Goal: Task Accomplishment & Management: Use online tool/utility

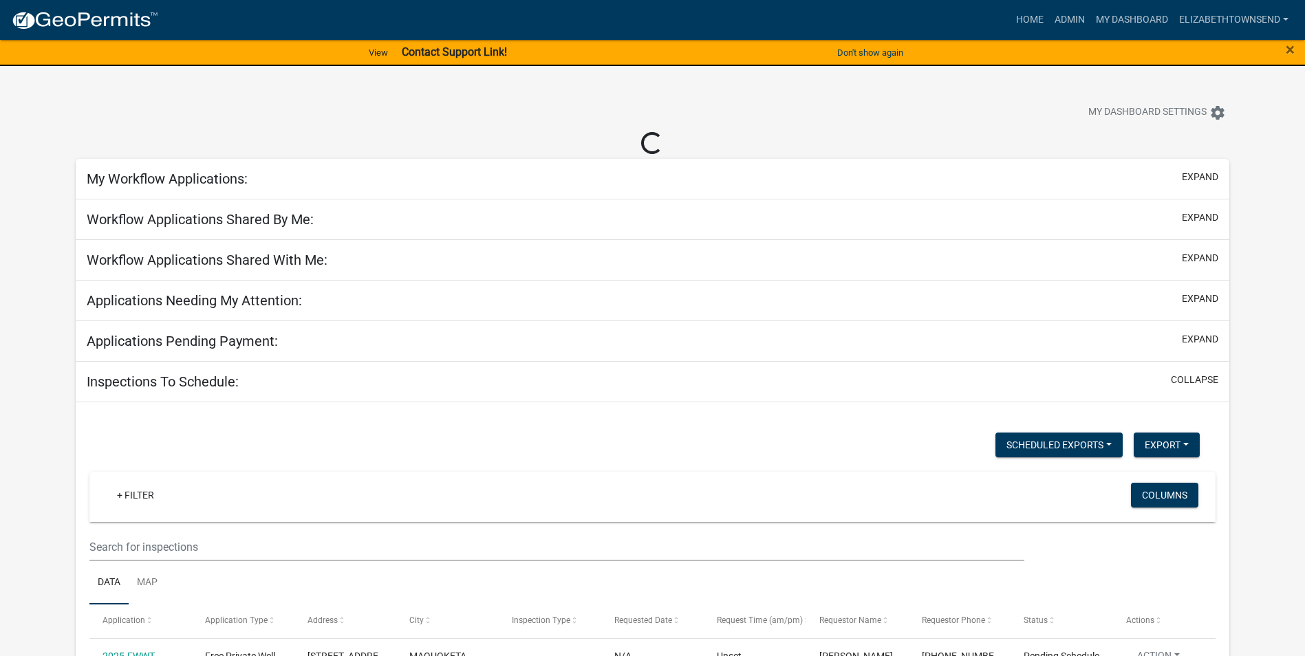
select select "3: 100"
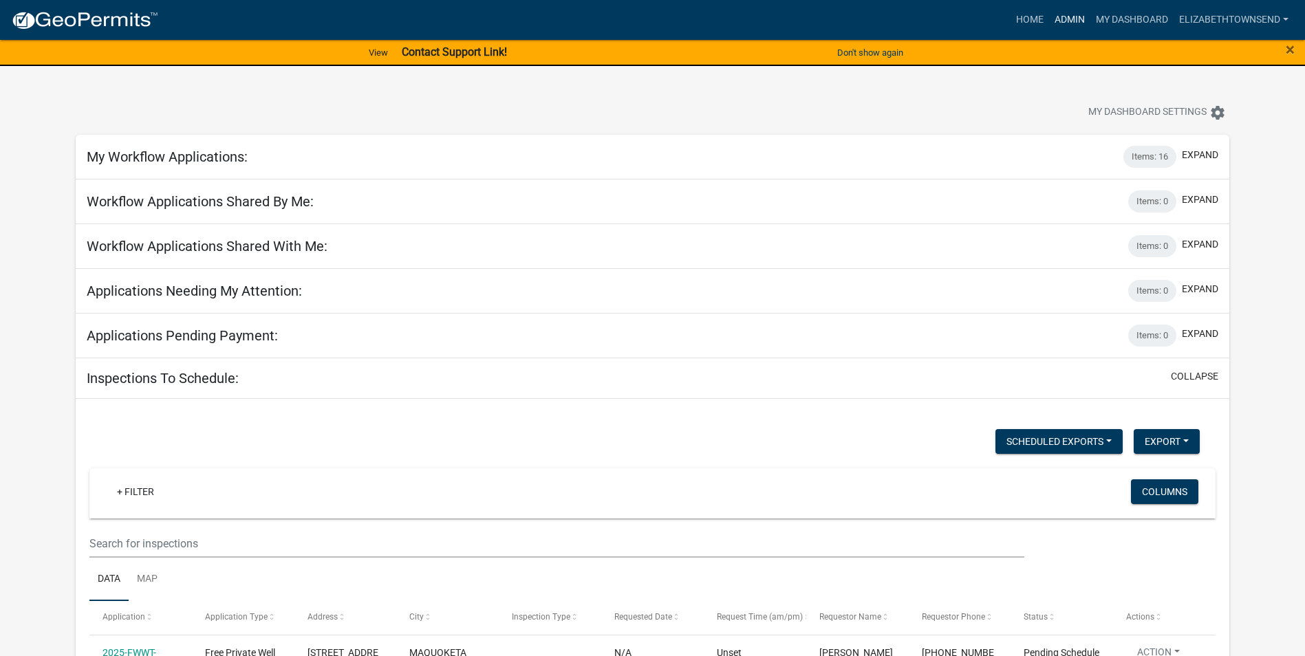
click at [1065, 16] on link "Admin" at bounding box center [1069, 20] width 41 height 26
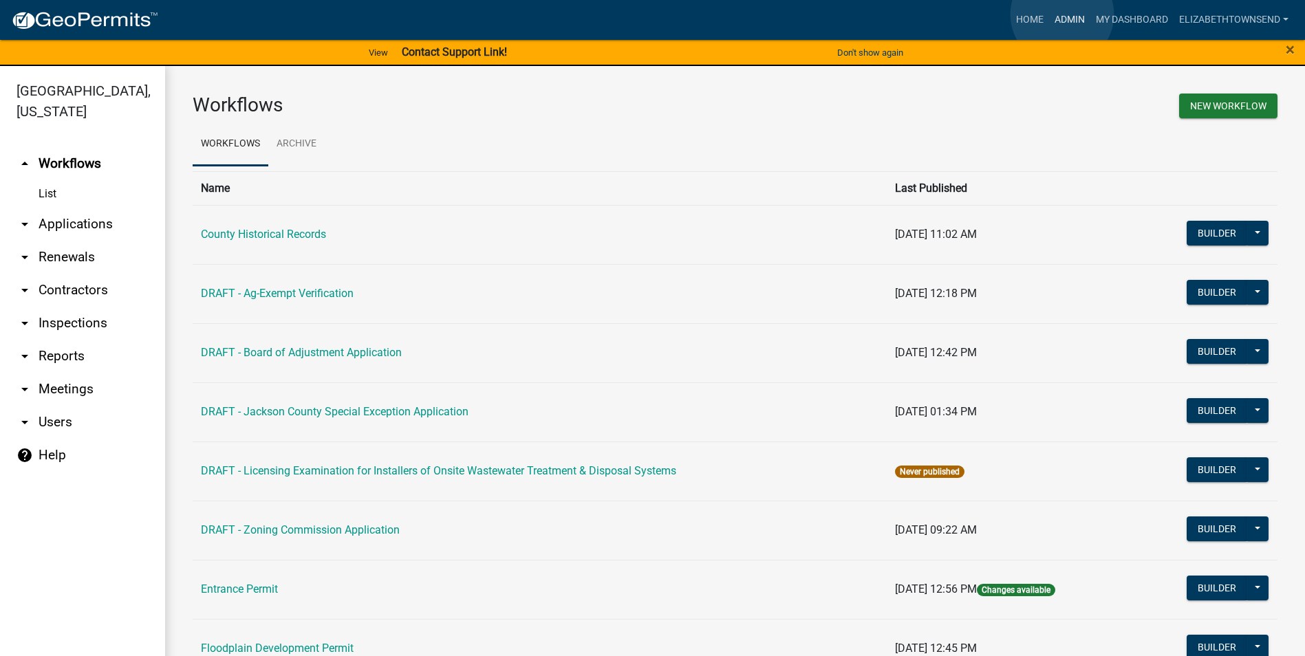
click at [1062, 14] on link "Admin" at bounding box center [1069, 20] width 41 height 26
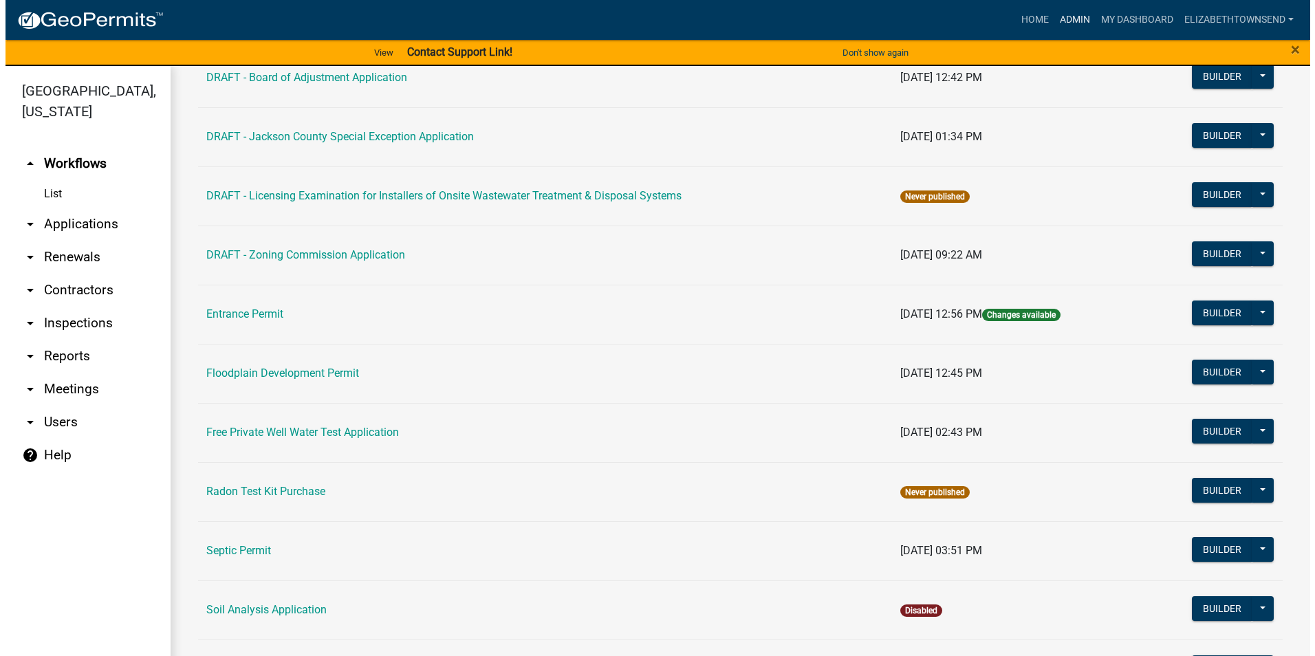
scroll to position [344, 0]
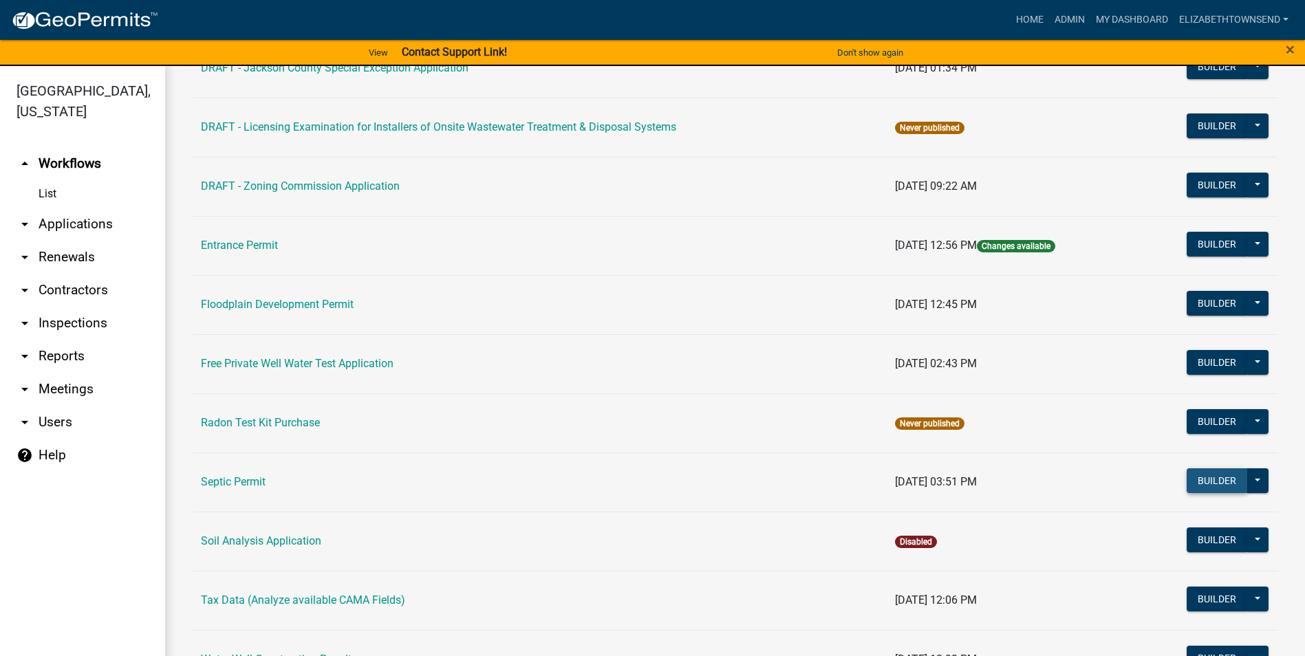
click at [1198, 484] on button "Builder" at bounding box center [1217, 480] width 61 height 25
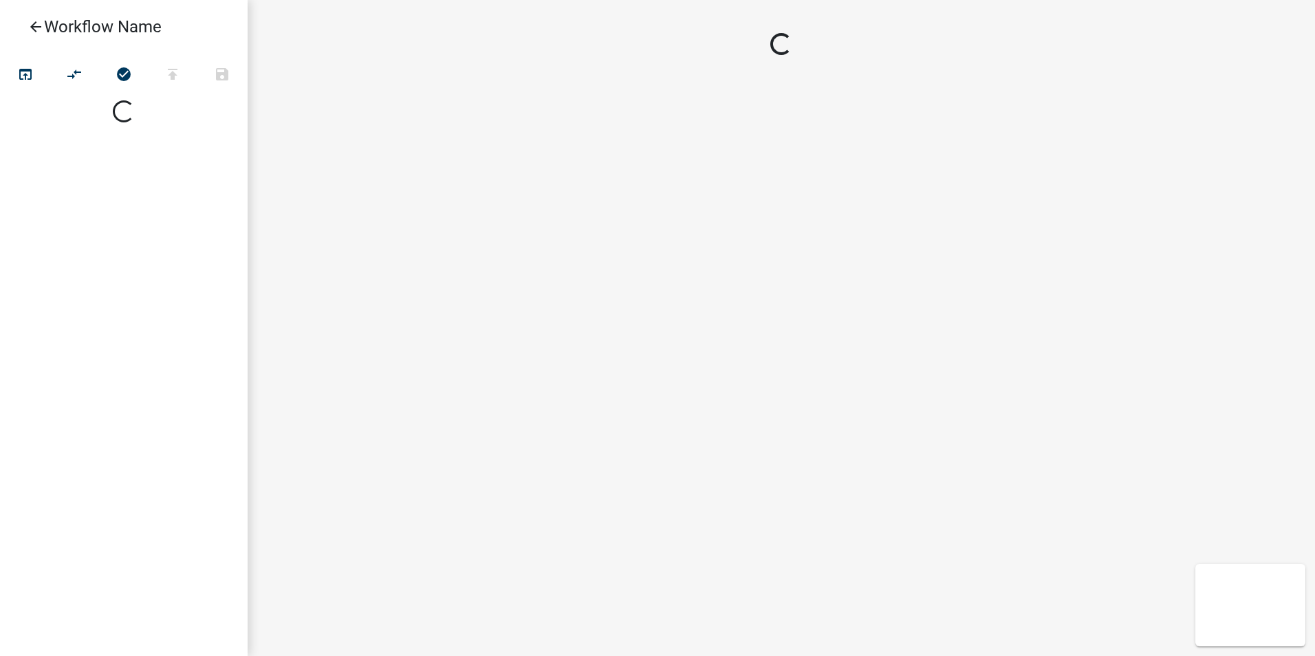
select select
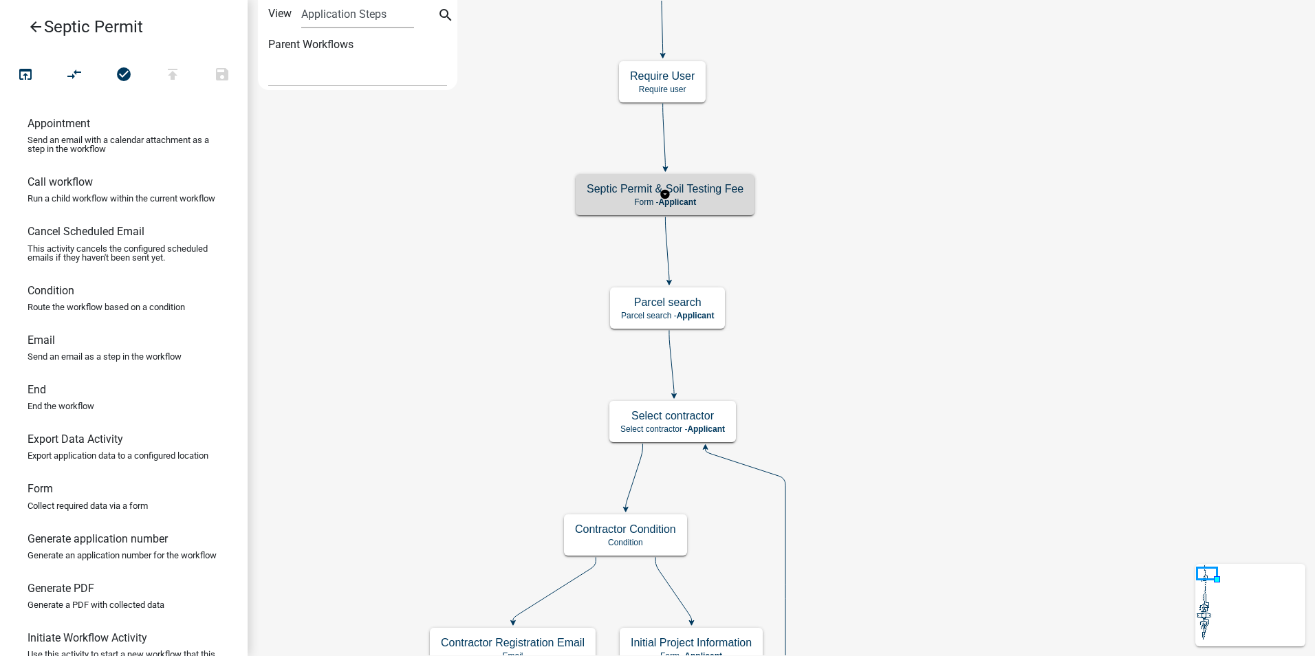
click at [715, 199] on p "Form - Applicant" at bounding box center [665, 202] width 157 height 10
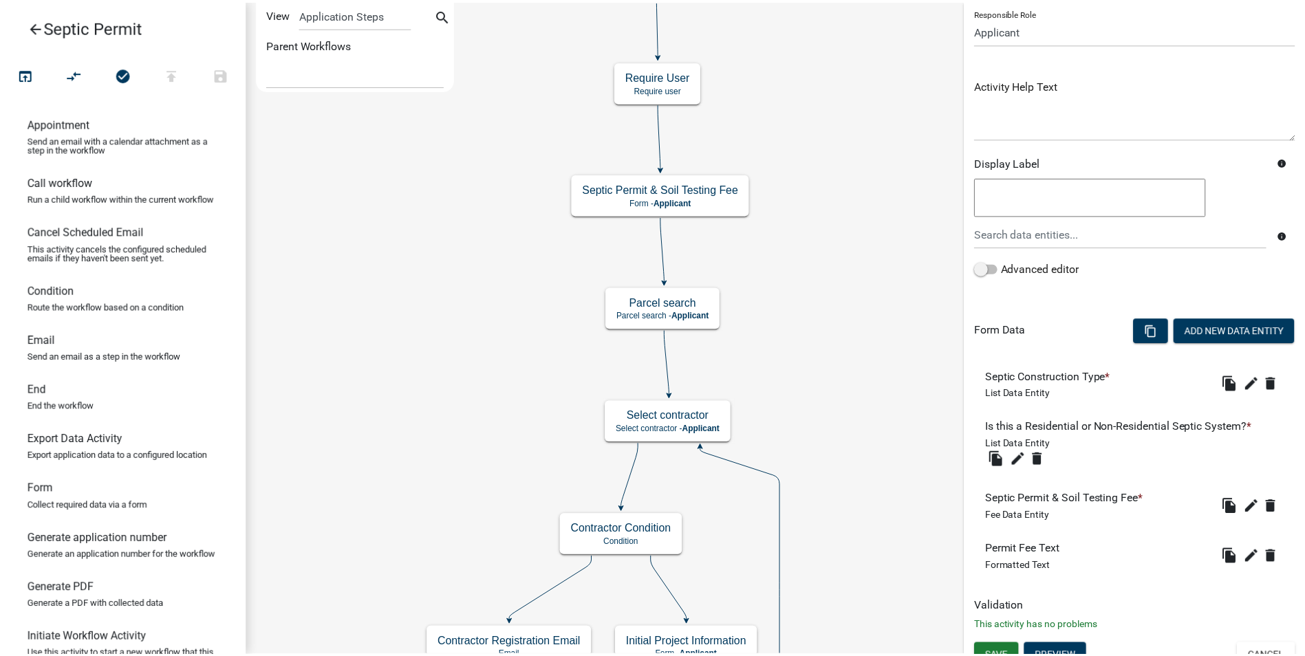
scroll to position [116, 0]
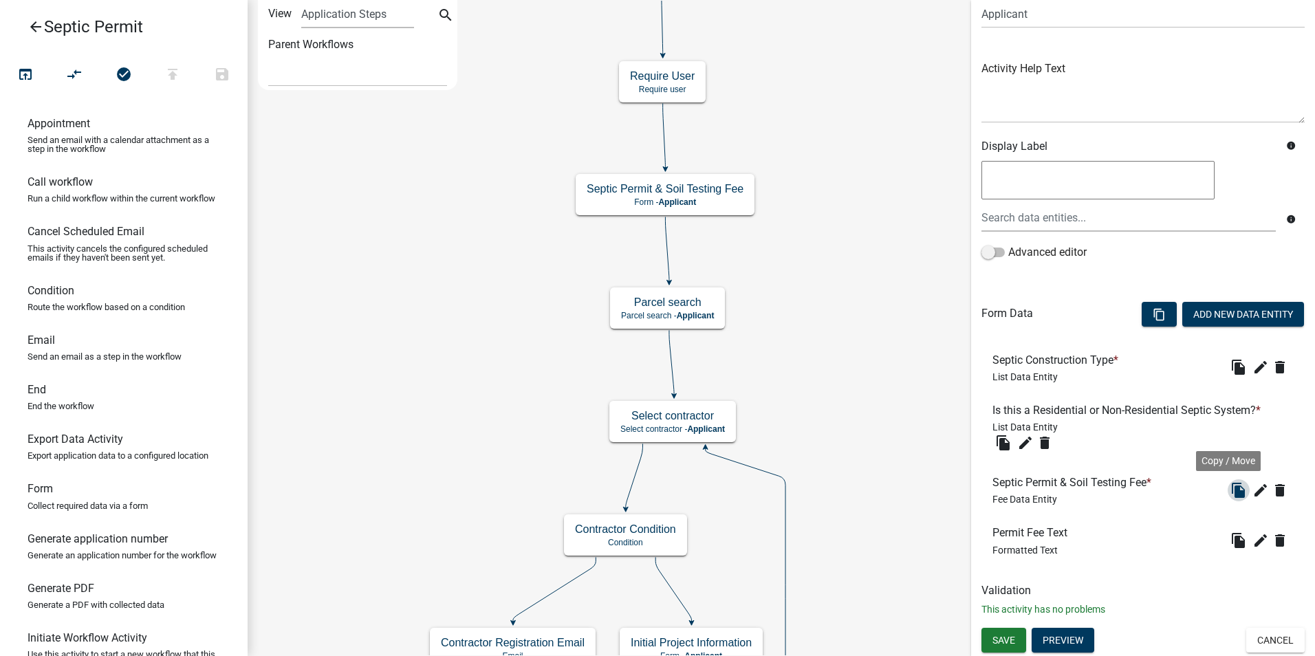
click at [1231, 493] on icon "file_copy" at bounding box center [1239, 490] width 17 height 17
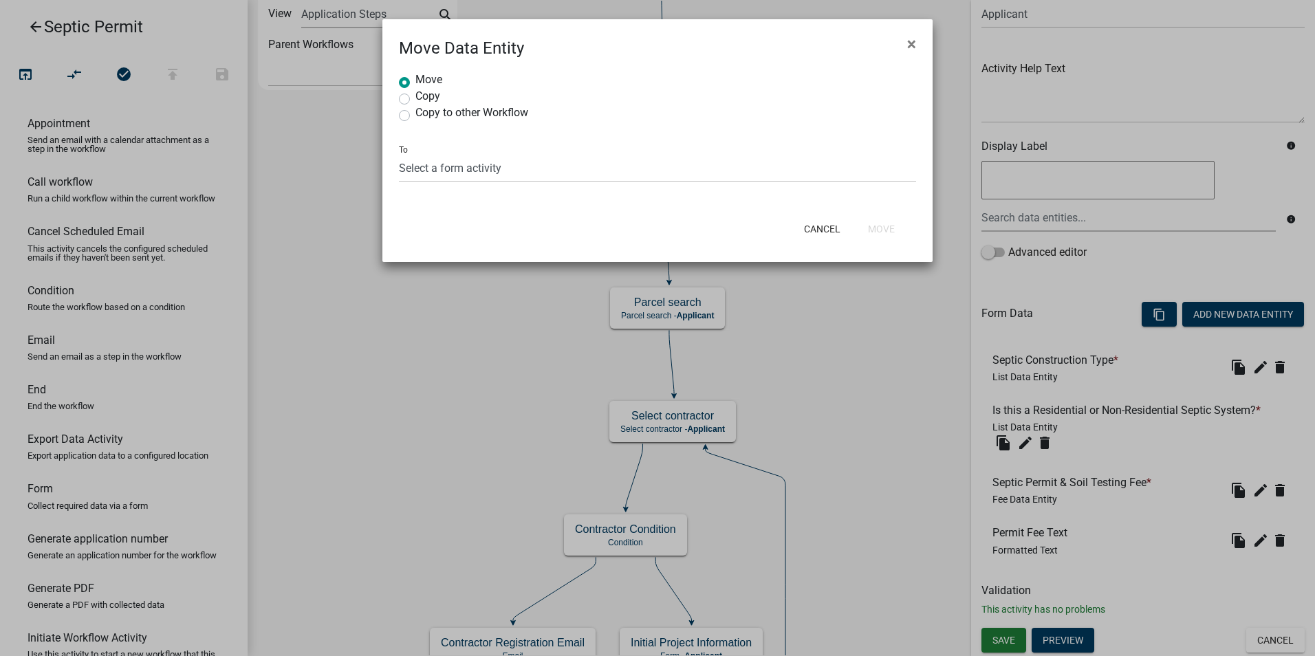
click at [415, 96] on label "Copy" at bounding box center [427, 96] width 25 height 11
click at [415, 96] on input "Copy" at bounding box center [419, 95] width 9 height 9
radio input "true"
click at [517, 169] on select "Select a form activity Initial Project Information Denied Reason Introduction t…" at bounding box center [657, 168] width 517 height 28
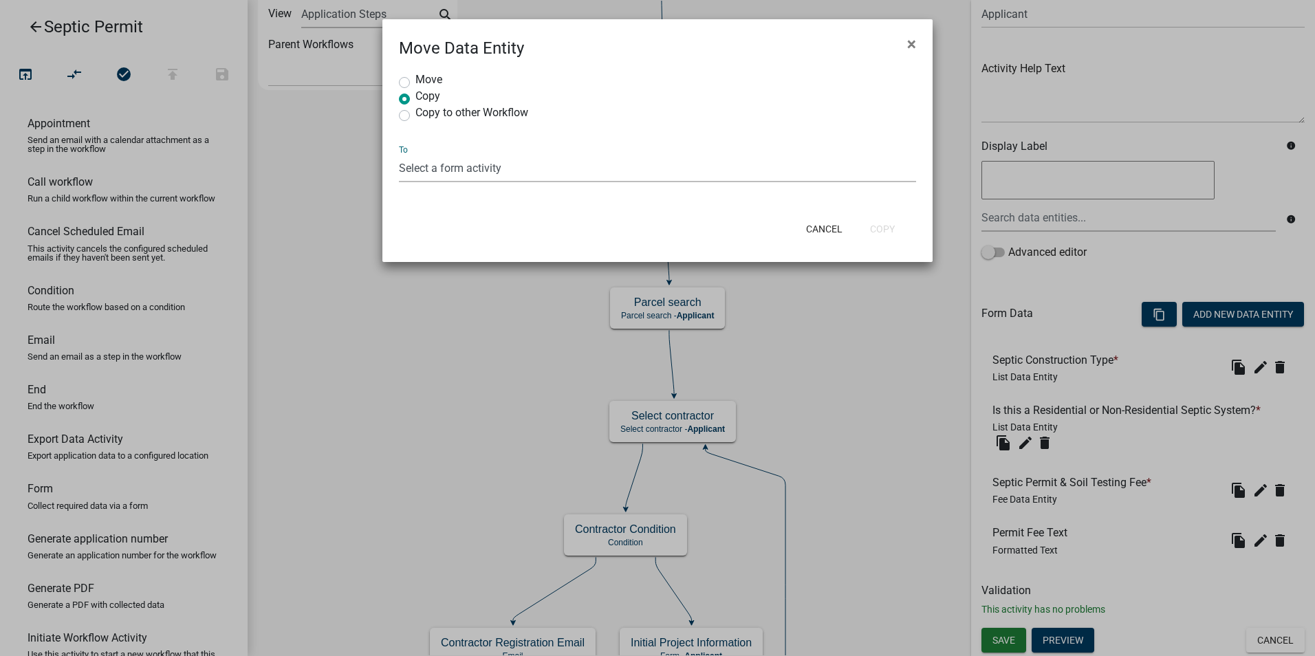
click at [552, 169] on select "Select a form activity Initial Project Information Denied Reason Introduction t…" at bounding box center [657, 168] width 517 height 28
click at [929, 302] on ngb-modal-window "Move Data Entity × Move Copy Copy to other Workflow To Select a form activity I…" at bounding box center [657, 328] width 1315 height 656
radio input "true"
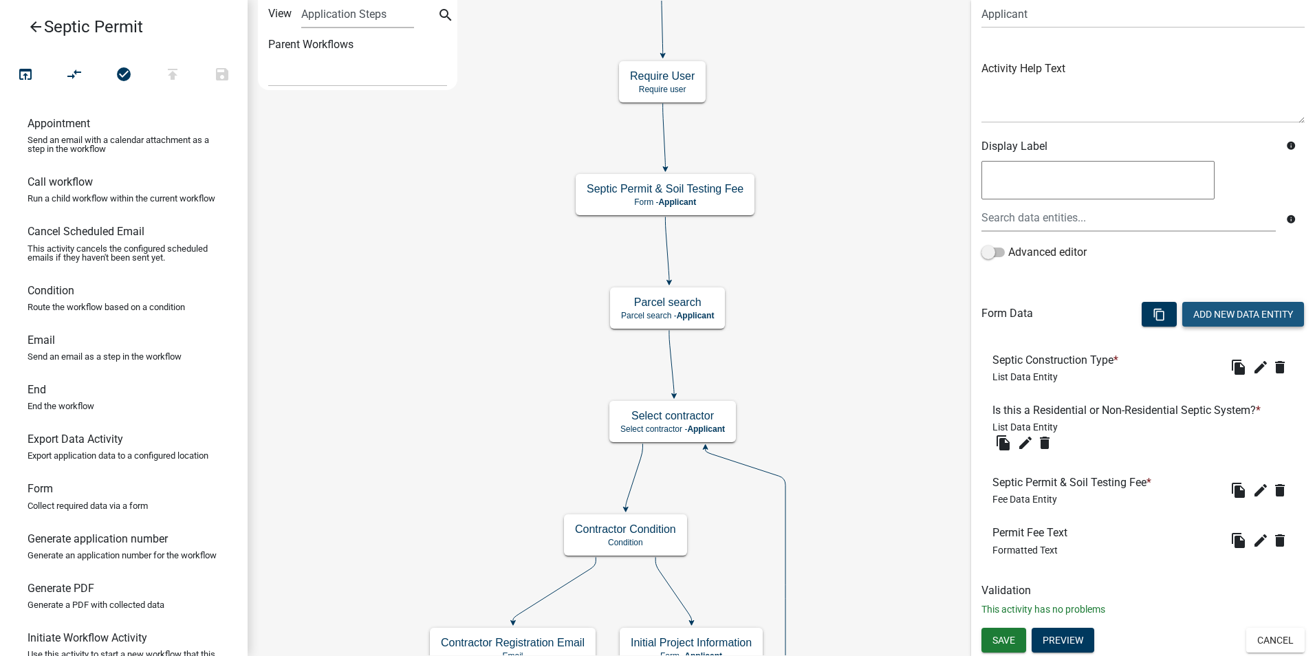
click at [1215, 314] on button "Add New Data Entity" at bounding box center [1243, 314] width 122 height 25
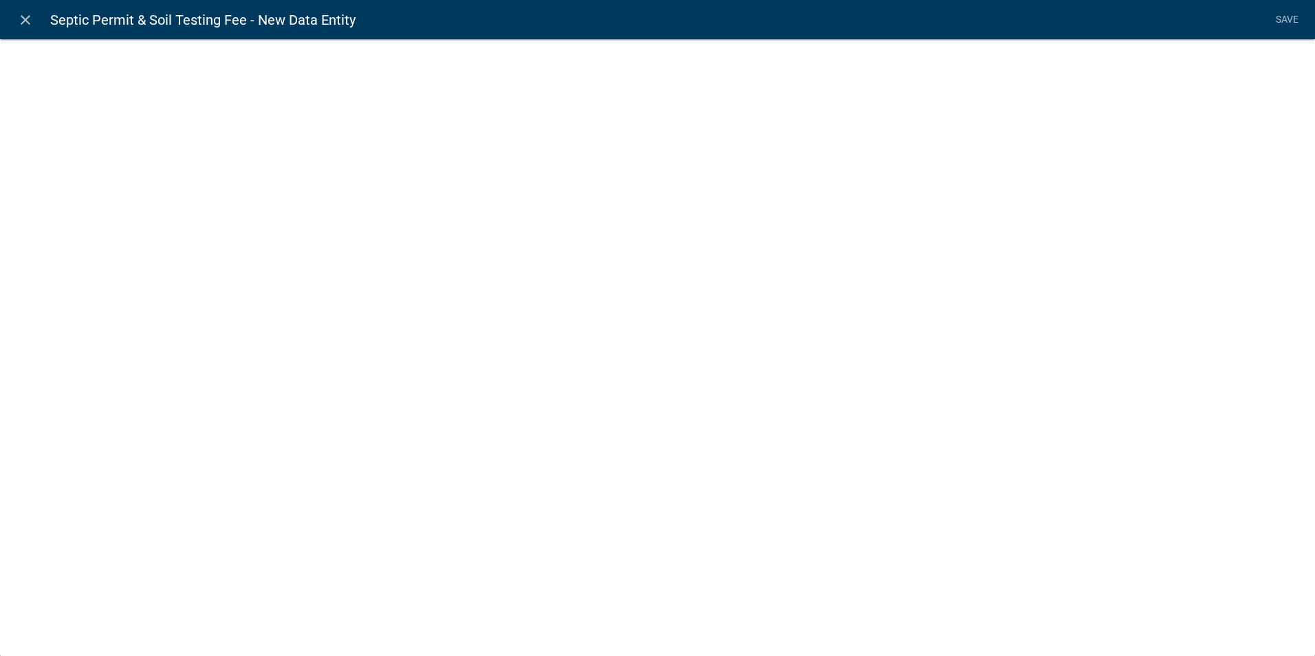
select select
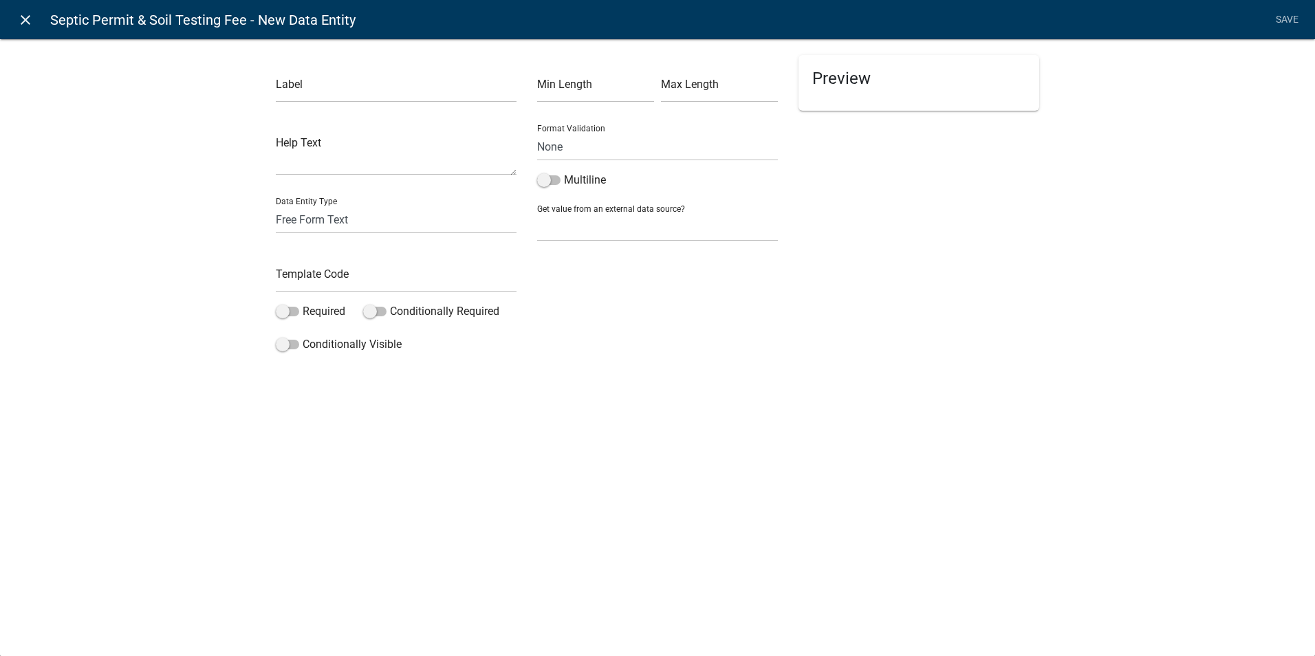
click at [24, 21] on icon "close" at bounding box center [25, 20] width 17 height 17
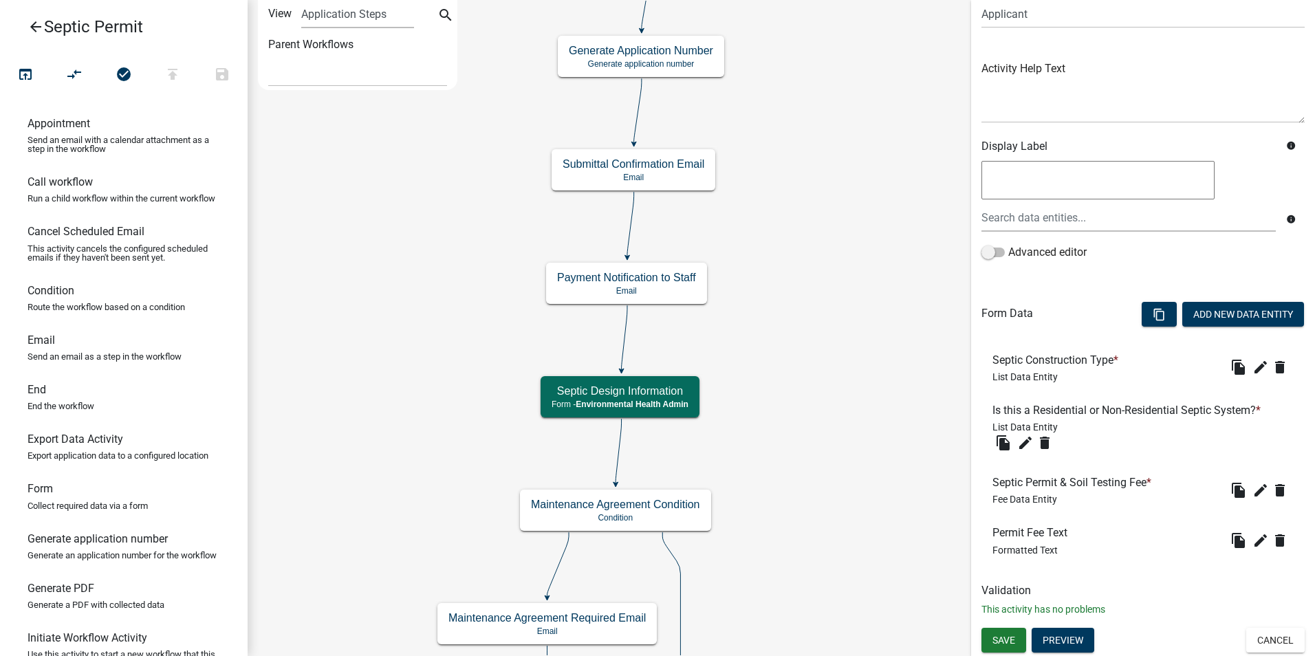
click at [35, 27] on icon "arrow_back" at bounding box center [36, 28] width 17 height 19
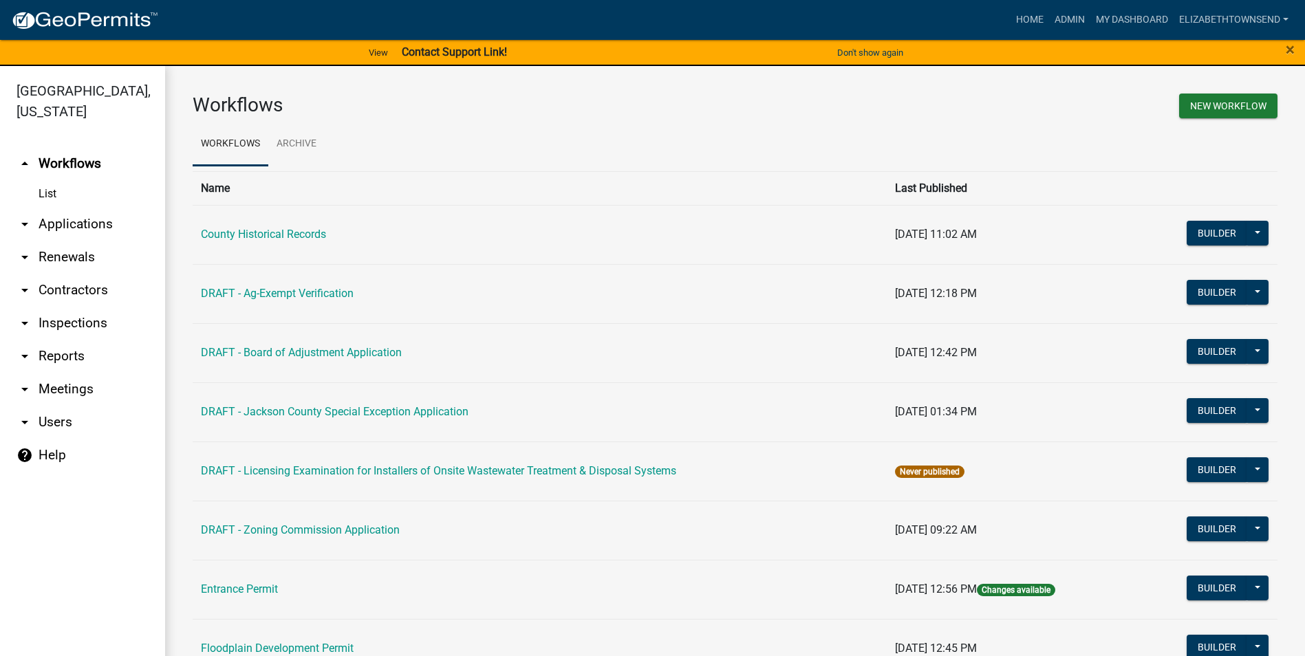
click at [79, 208] on link "arrow_drop_down Applications" at bounding box center [82, 224] width 165 height 33
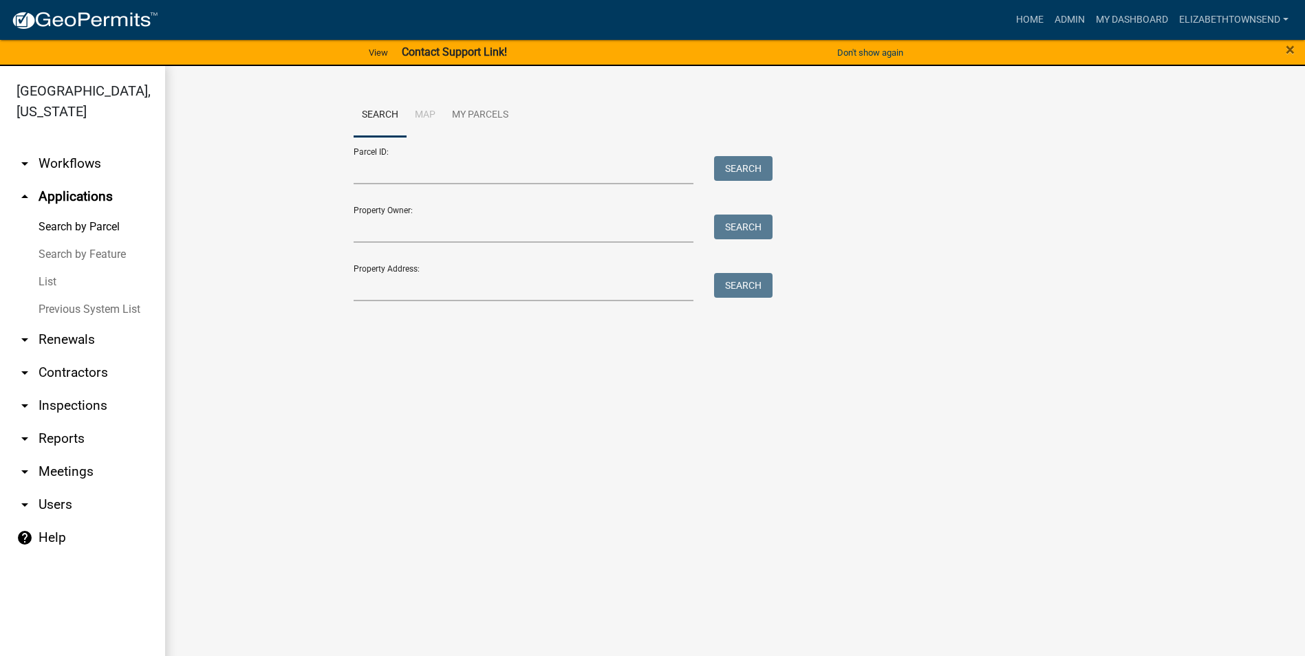
click at [55, 268] on link "List" at bounding box center [82, 282] width 165 height 28
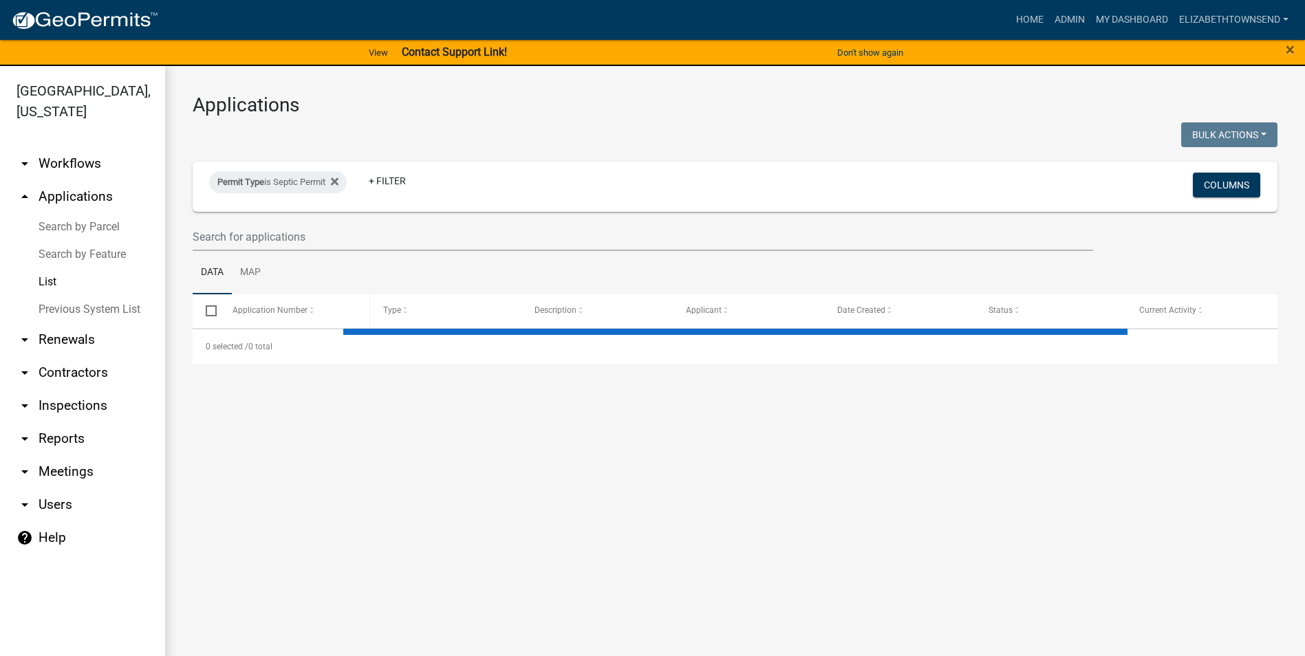
select select "3: 100"
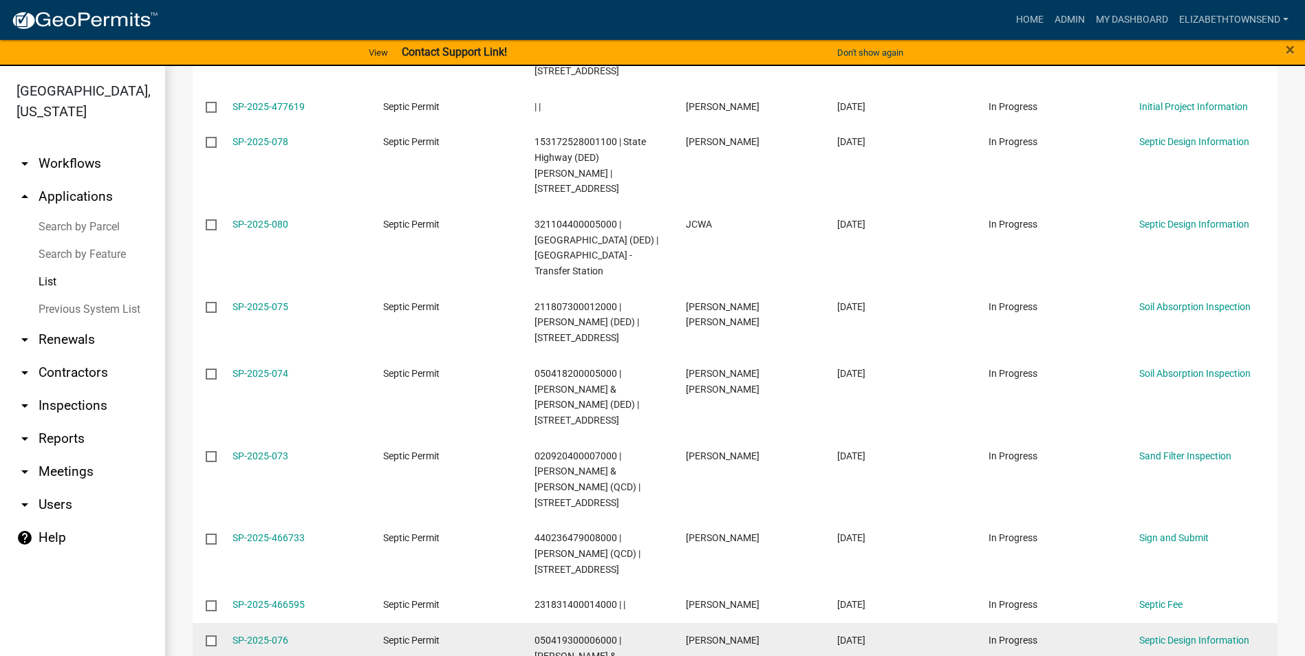
scroll to position [482, 0]
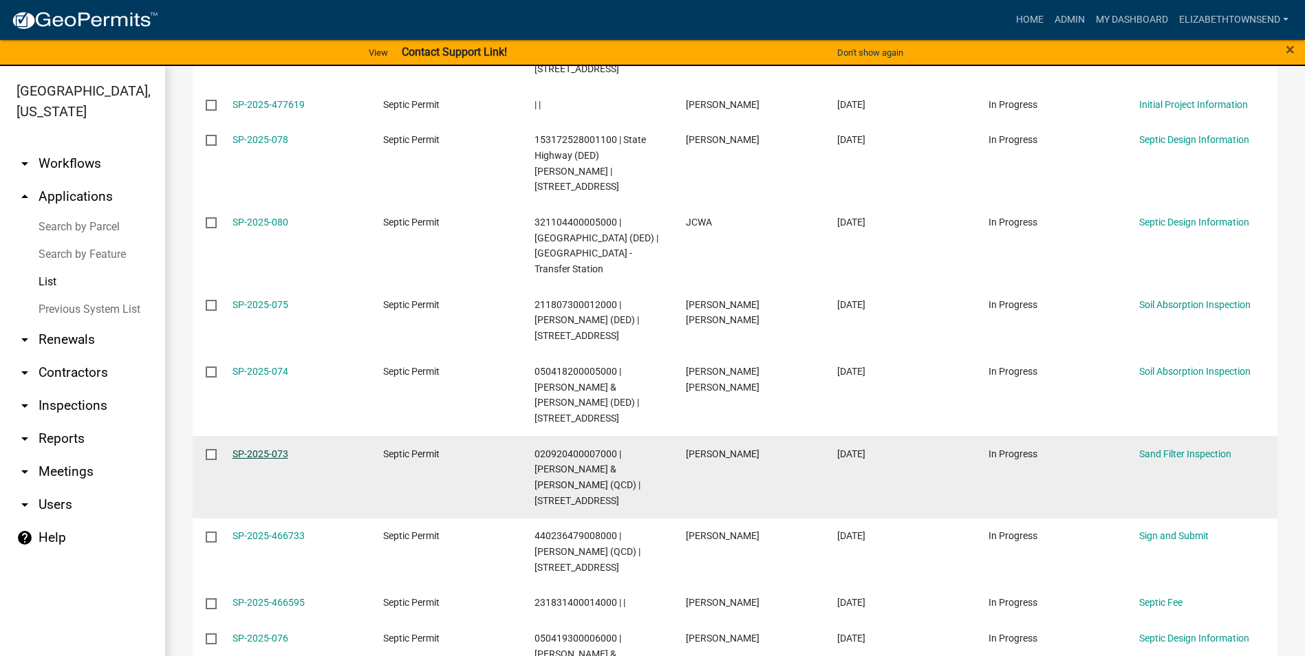
click at [257, 448] on link "SP-2025-073" at bounding box center [261, 453] width 56 height 11
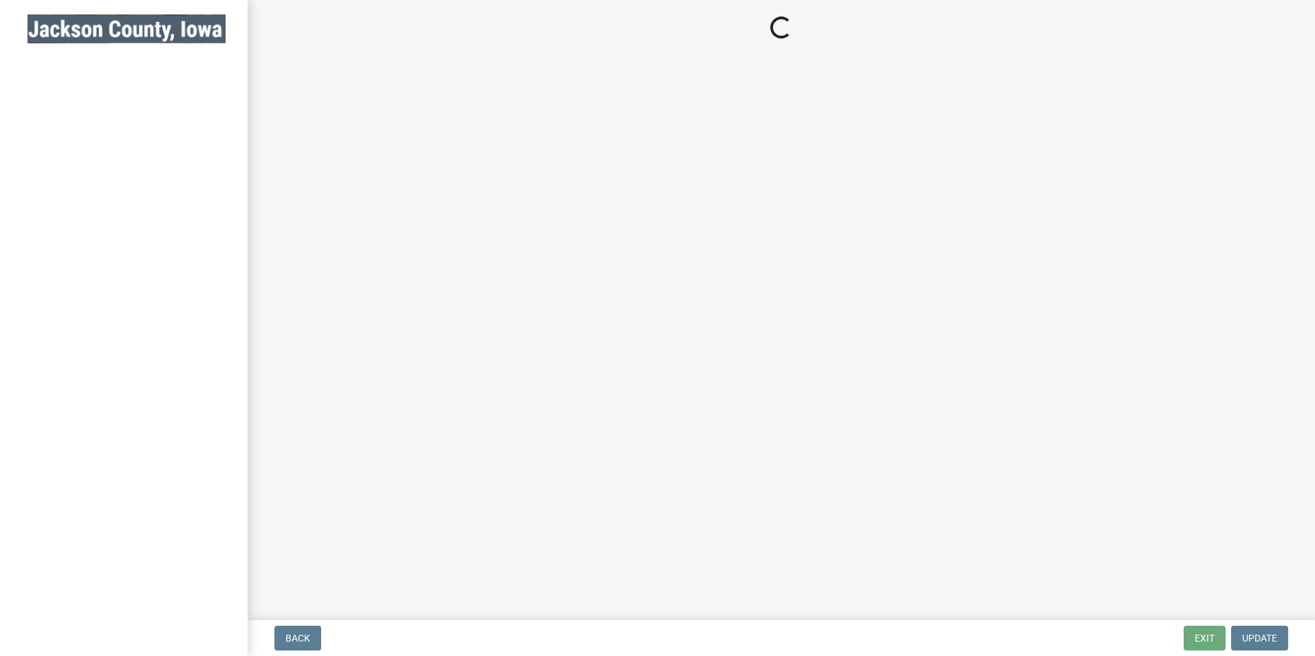
select select "8b01e099-4a24-4825-befa-1c944ae133b5"
select select "a3873a1b-6e26-41c8-b1e9-189df5d0ae8c"
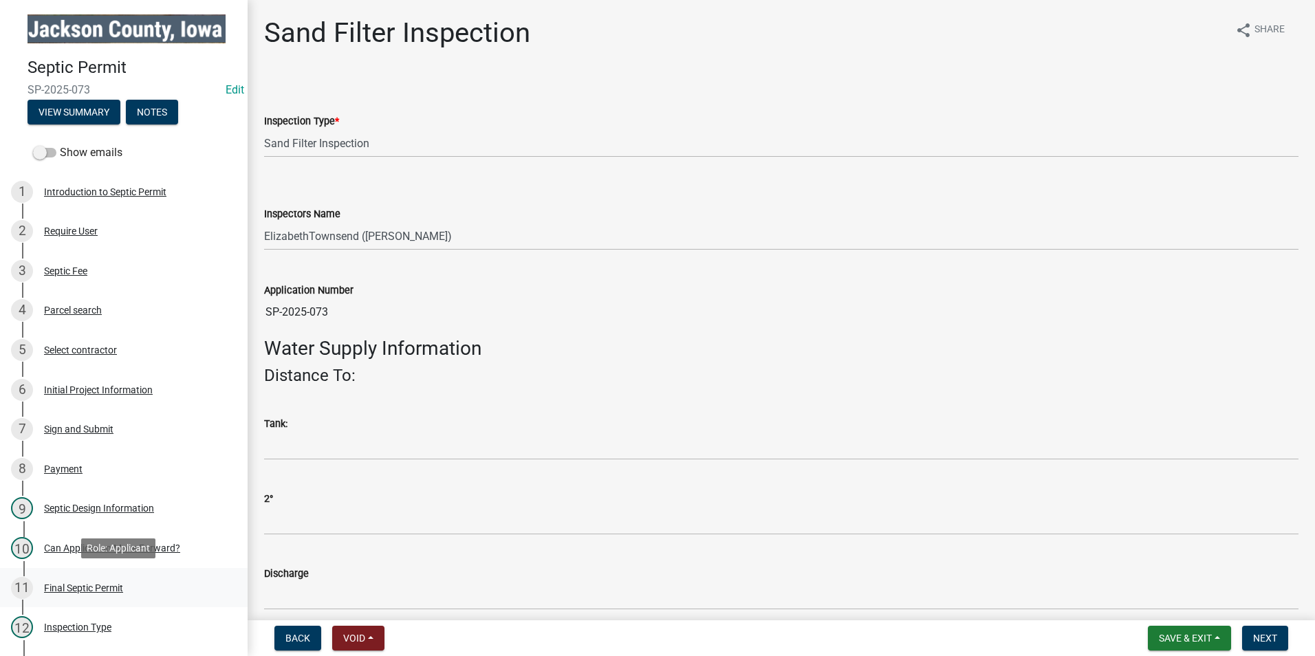
click at [97, 587] on div "Final Septic Permit" at bounding box center [83, 588] width 79 height 10
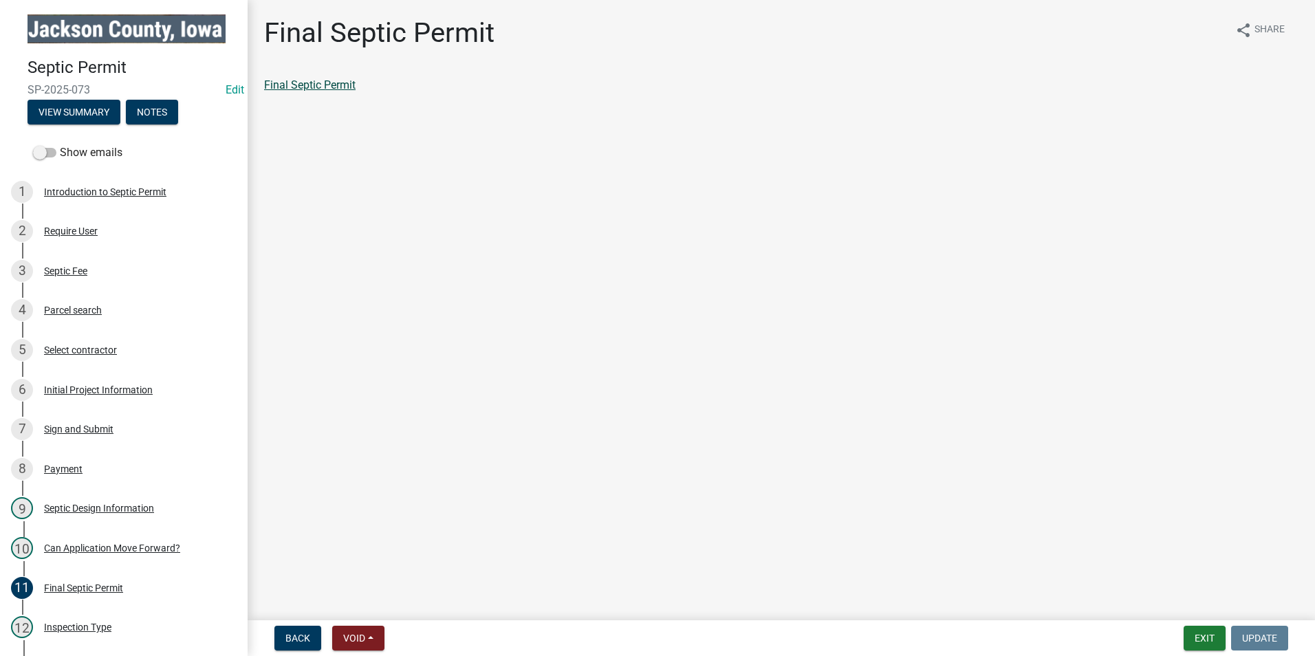
click at [327, 86] on link "Final Septic Permit" at bounding box center [309, 84] width 91 height 13
click at [1201, 644] on button "Exit" at bounding box center [1205, 638] width 42 height 25
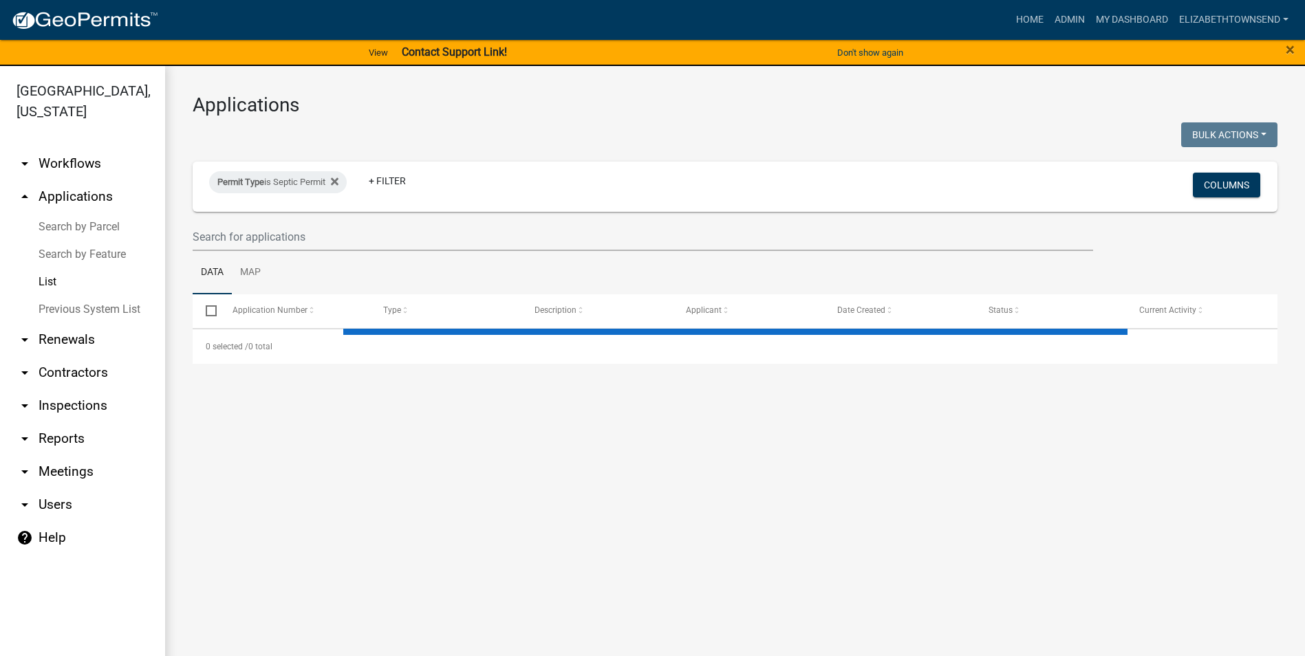
select select "3: 100"
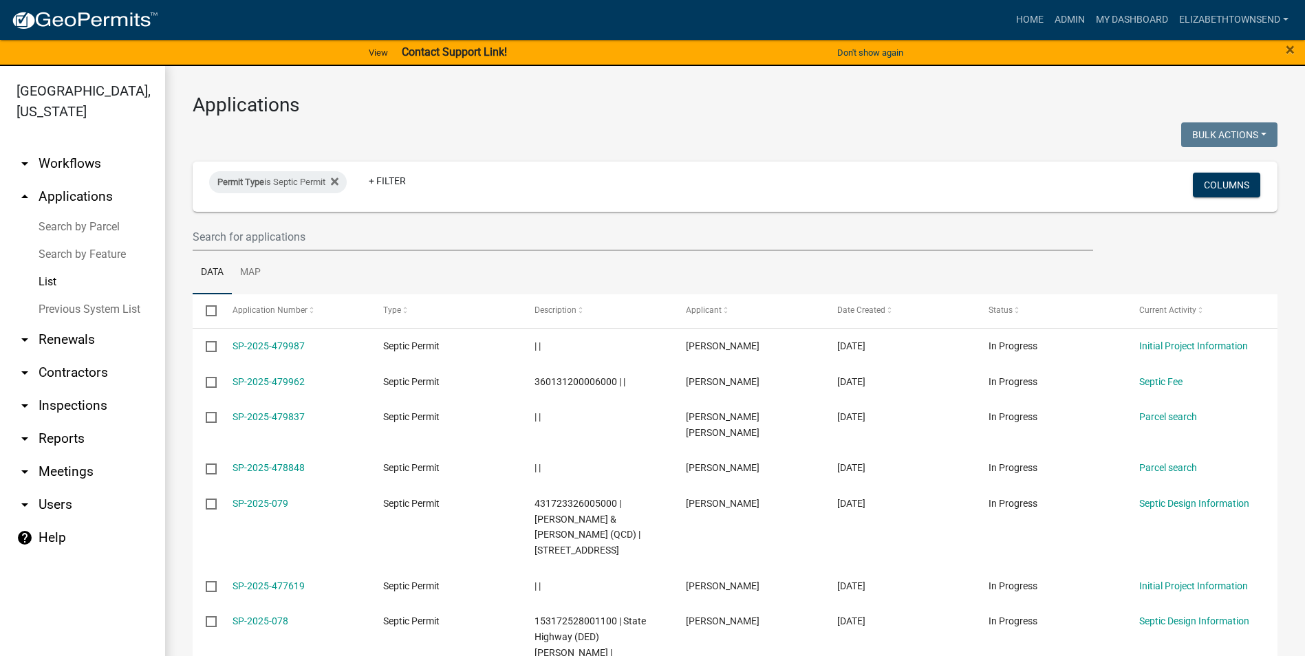
click at [58, 180] on link "arrow_drop_up Applications" at bounding box center [82, 196] width 165 height 33
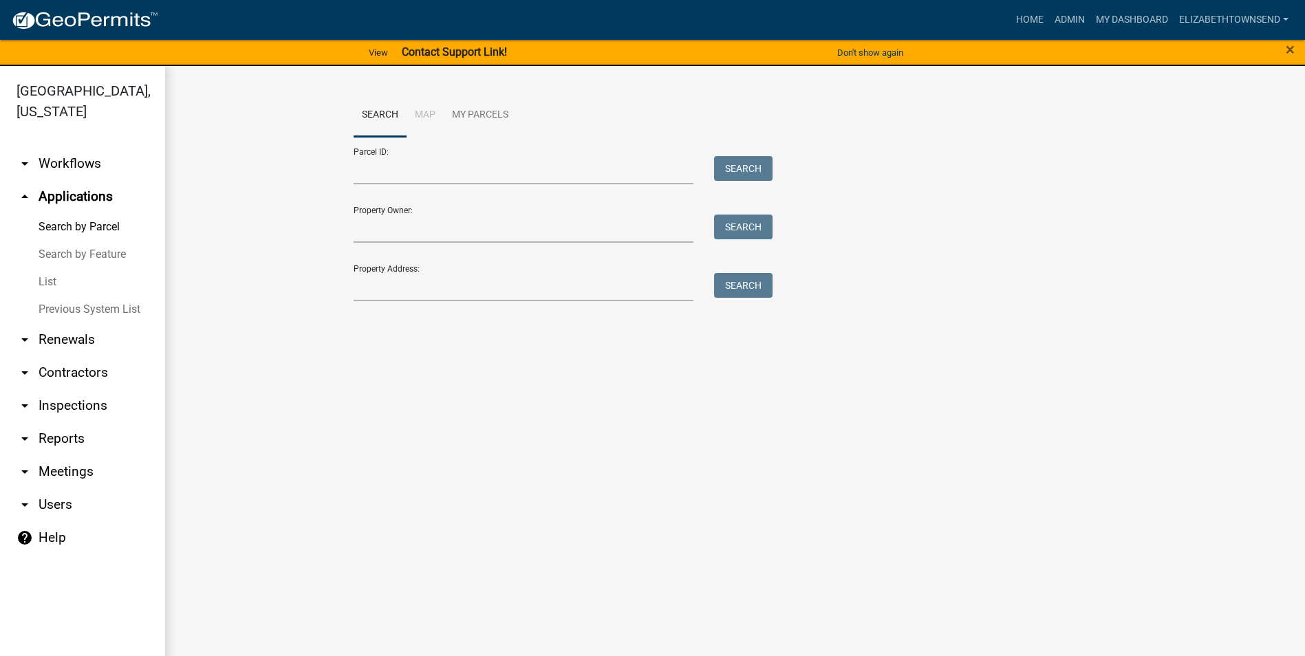
click at [41, 268] on link "List" at bounding box center [82, 282] width 165 height 28
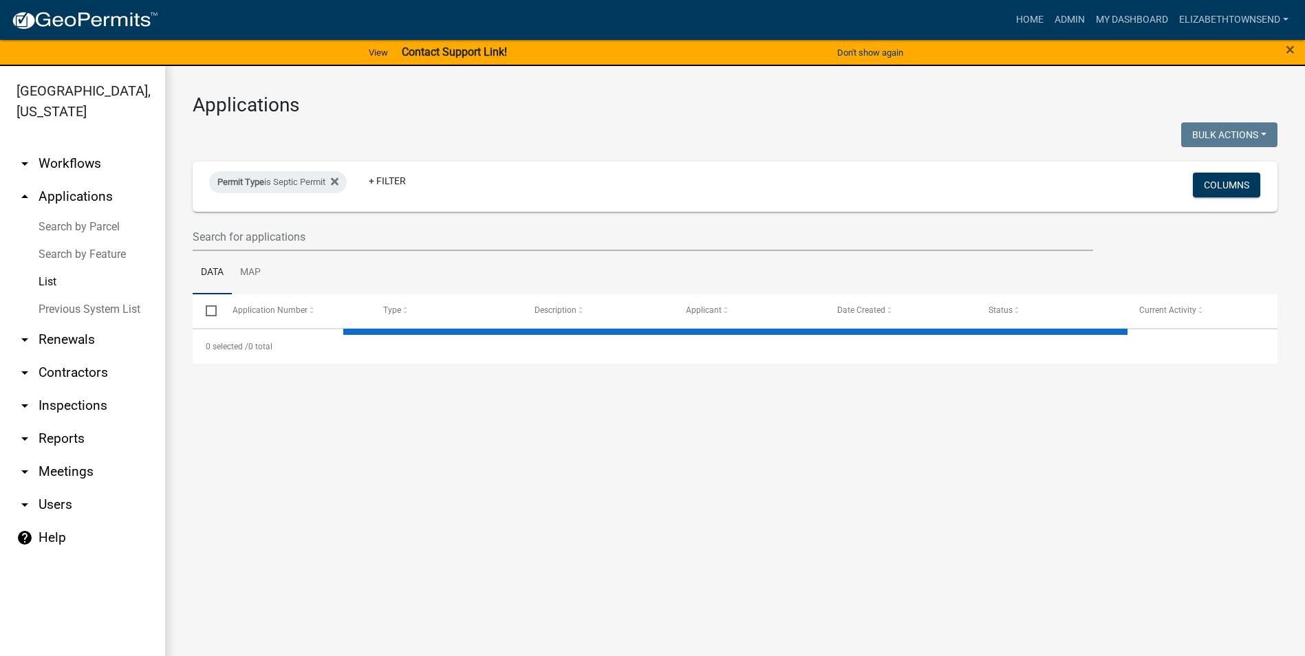
select select "3: 100"
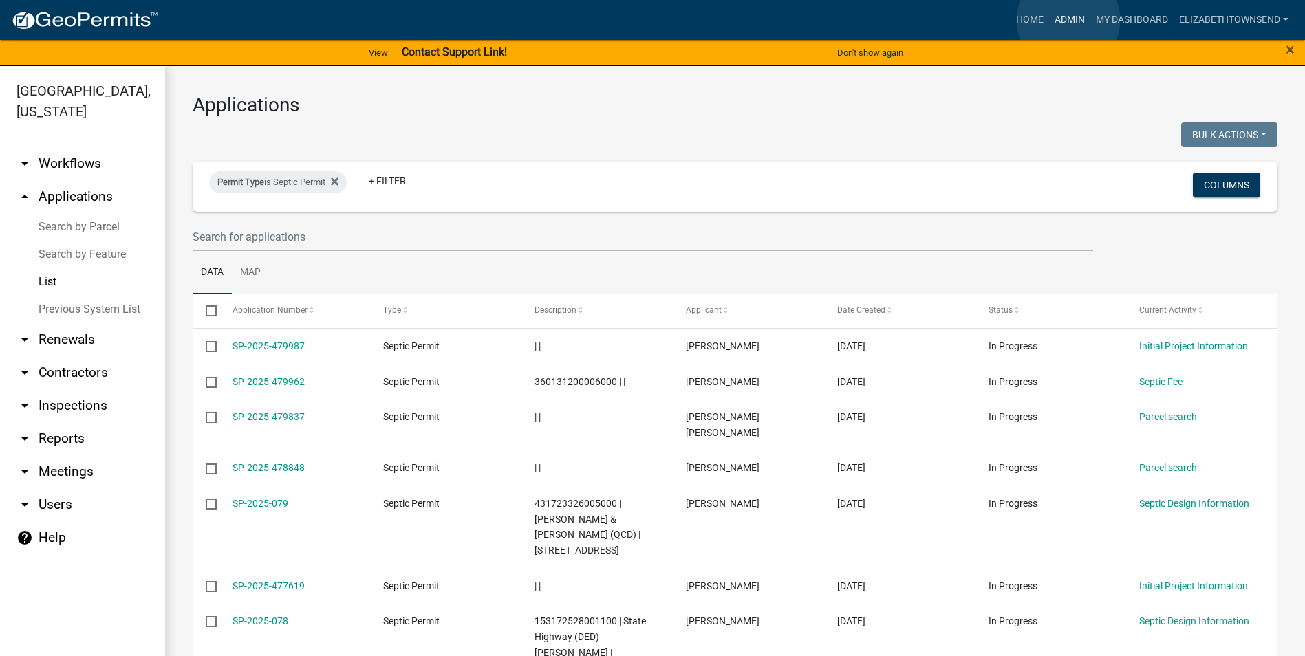
click at [1068, 20] on link "Admin" at bounding box center [1069, 20] width 41 height 26
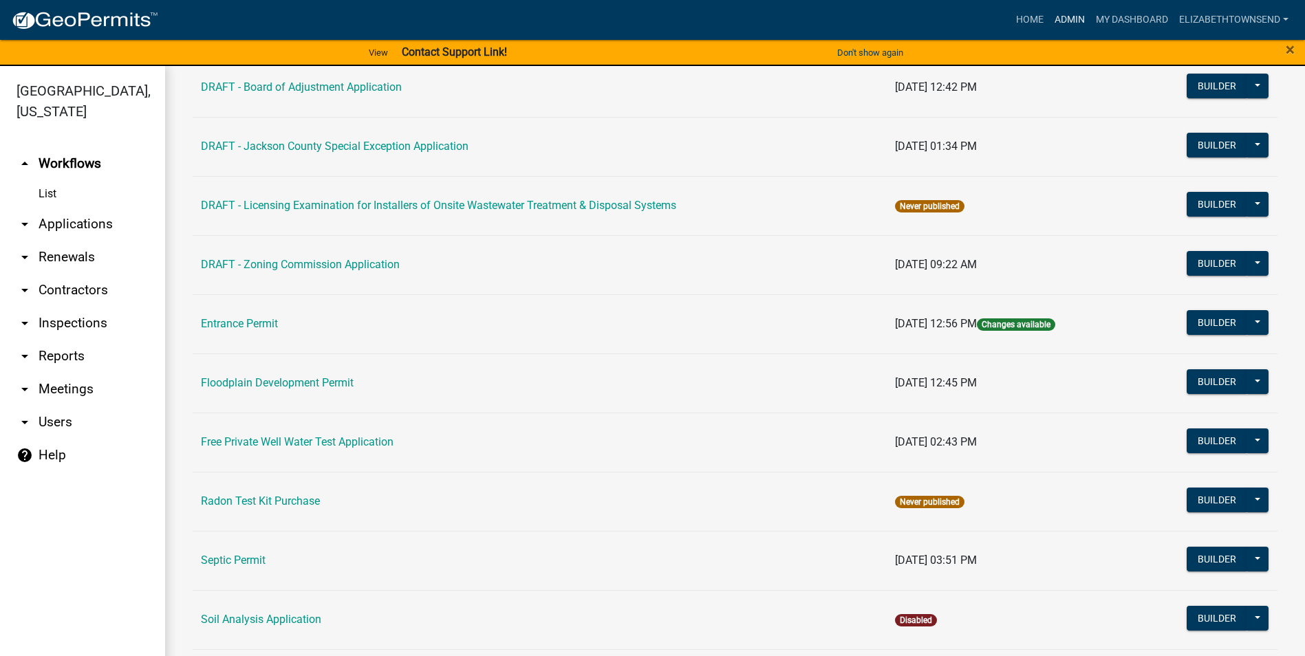
scroll to position [275, 0]
